Goal: Find specific page/section: Find specific page/section

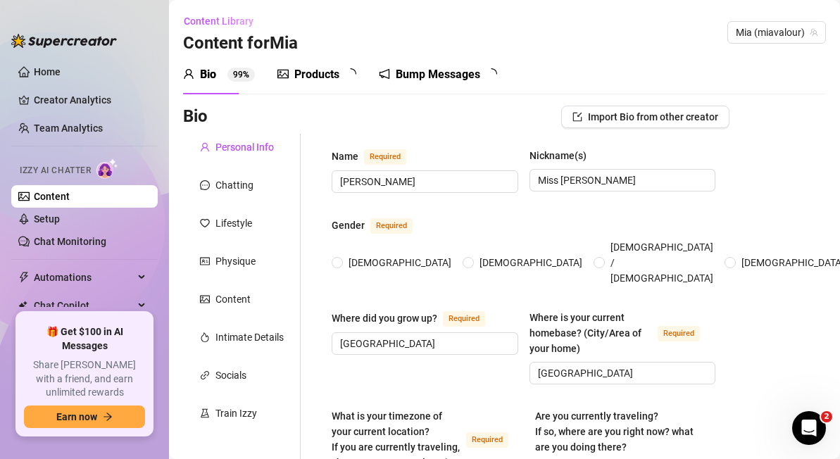
radio input "true"
type input "[DATE]"
click at [54, 70] on link "Home" at bounding box center [47, 71] width 27 height 11
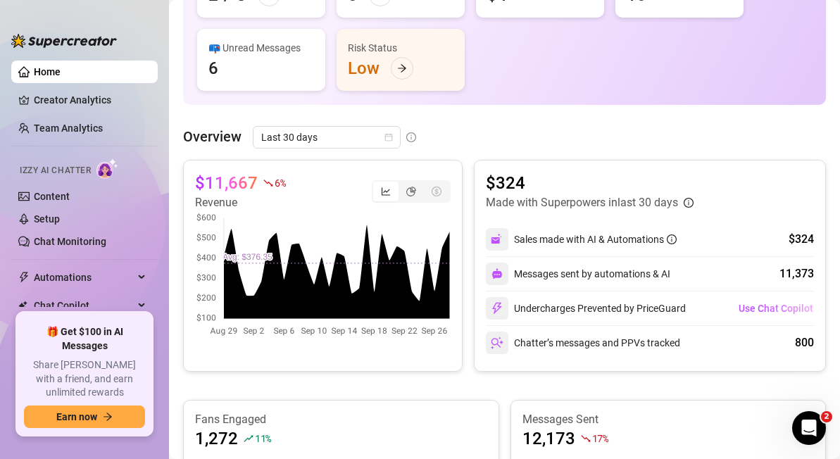
scroll to position [525, 0]
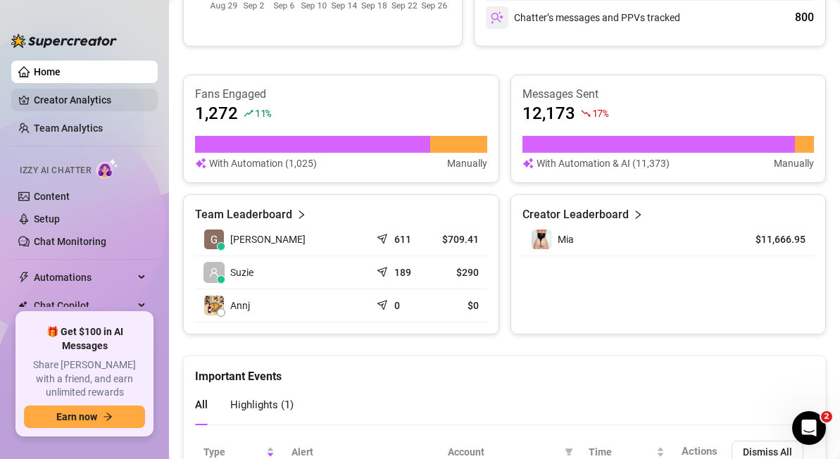
click at [62, 102] on link "Creator Analytics" at bounding box center [90, 100] width 113 height 23
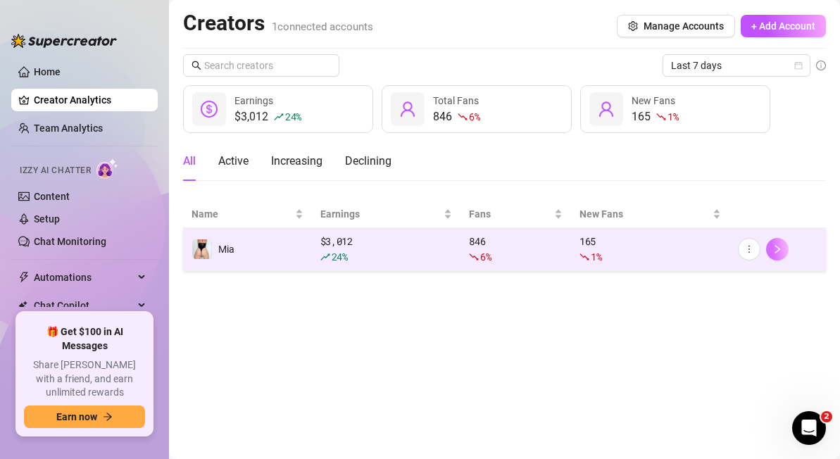
click at [783, 248] on button "button" at bounding box center [777, 249] width 23 height 23
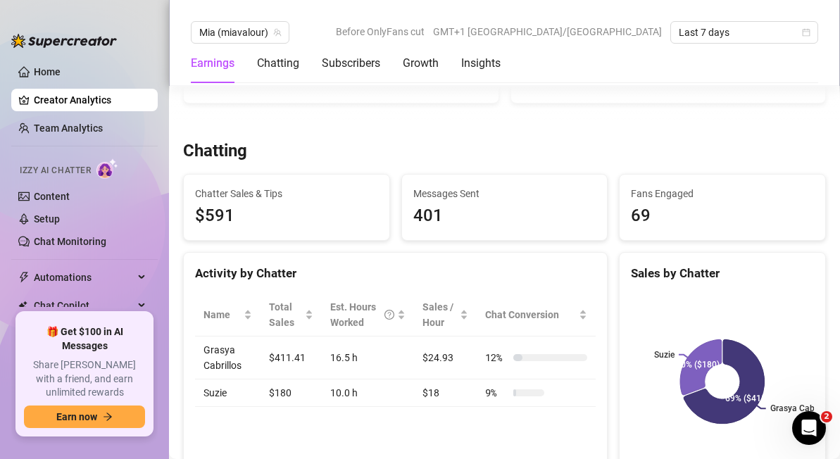
scroll to position [386, 0]
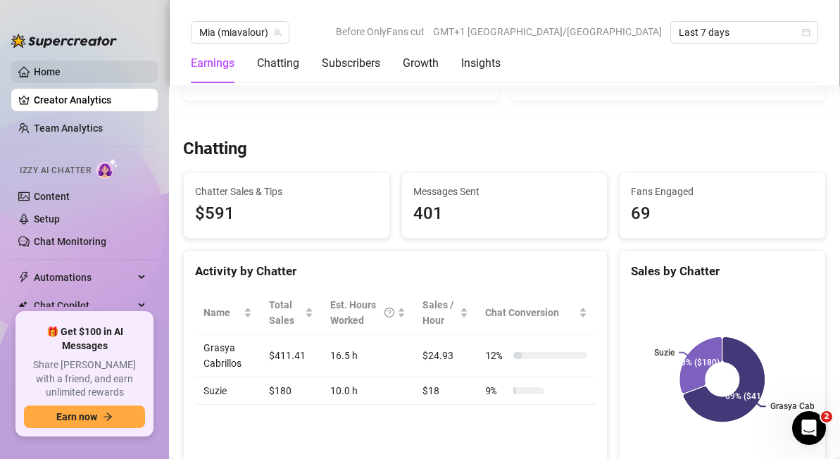
click at [51, 75] on link "Home" at bounding box center [47, 71] width 27 height 11
